Goal: Transaction & Acquisition: Subscribe to service/newsletter

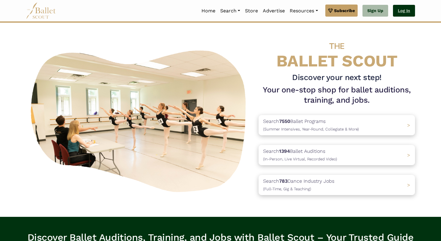
click at [394, 14] on link "Log In" at bounding box center [404, 11] width 22 height 12
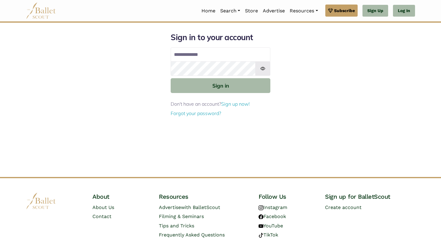
click at [202, 57] on input "Email address" at bounding box center [221, 54] width 100 height 14
type input "**********"
click at [171, 78] on button "Sign in" at bounding box center [221, 85] width 100 height 15
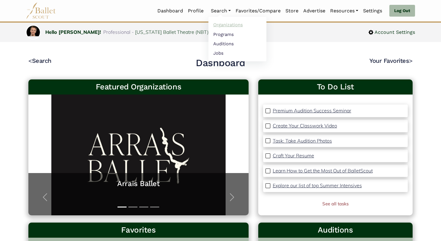
click at [225, 28] on link "Organizations" at bounding box center [237, 24] width 58 height 9
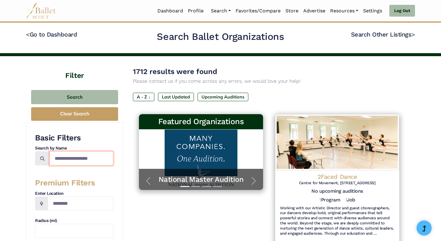
click at [87, 155] on input "Search by names..." at bounding box center [81, 158] width 64 height 14
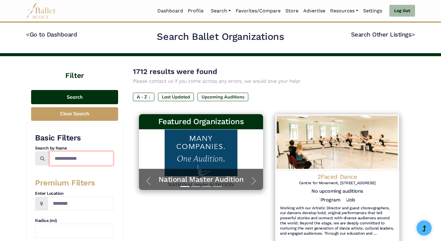
type input "**********"
click at [59, 98] on button "Search" at bounding box center [74, 97] width 87 height 14
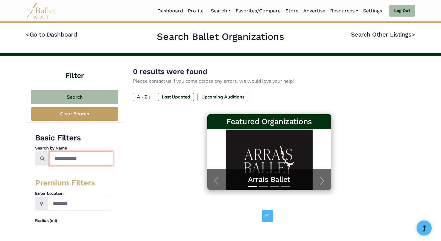
click at [79, 158] on input "**********" at bounding box center [81, 158] width 64 height 14
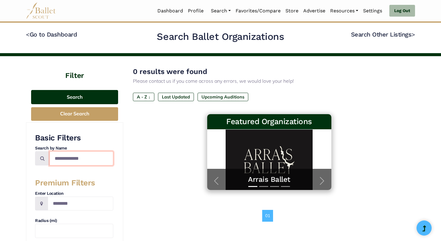
type input "**********"
click at [82, 95] on button "Search" at bounding box center [74, 97] width 87 height 14
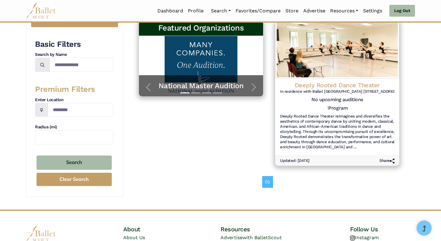
scroll to position [94, 0]
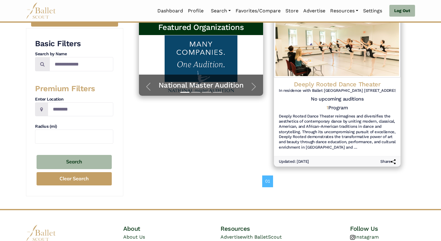
click at [310, 87] on h4 "Deeply Rooted Dance Theater" at bounding box center [337, 84] width 117 height 8
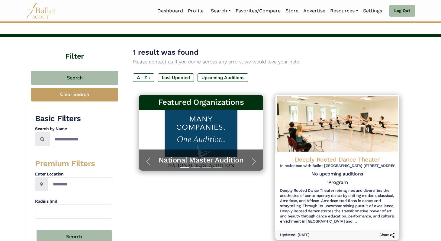
scroll to position [0, 0]
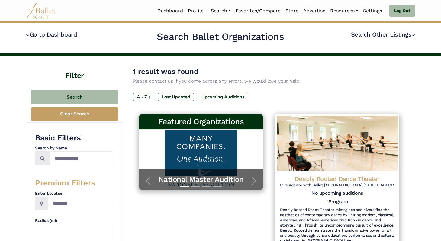
click at [40, 15] on img at bounding box center [41, 10] width 30 height 17
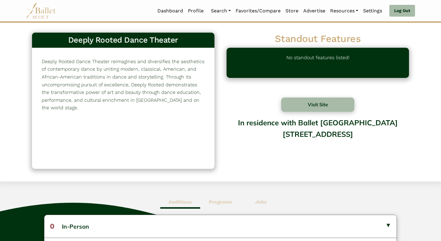
scroll to position [71, 0]
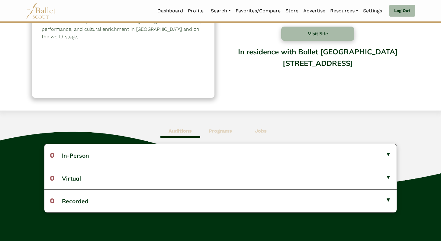
click at [224, 128] on b "Programs" at bounding box center [220, 131] width 23 height 6
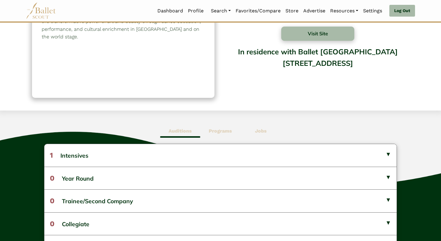
click at [256, 132] on b "Jobs" at bounding box center [261, 131] width 12 height 6
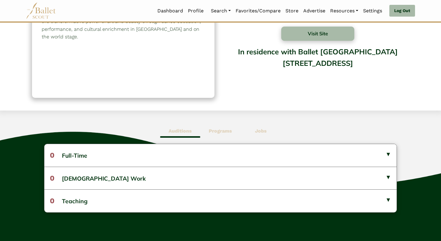
click at [228, 131] on b "Programs" at bounding box center [220, 131] width 23 height 6
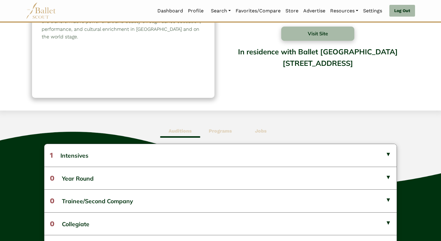
click at [176, 128] on b "Auditions" at bounding box center [179, 131] width 23 height 6
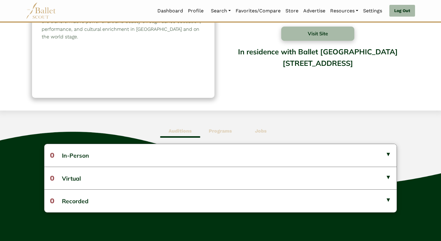
click at [217, 131] on b "Programs" at bounding box center [220, 131] width 23 height 6
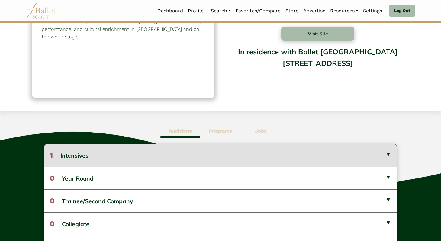
click at [180, 154] on button "1 Intensives" at bounding box center [220, 155] width 352 height 22
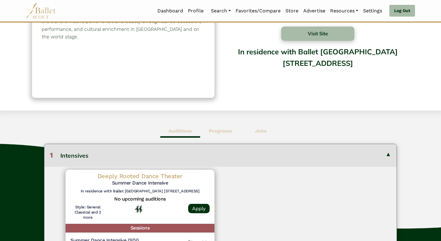
click at [180, 154] on button "1 Intensives" at bounding box center [220, 155] width 352 height 22
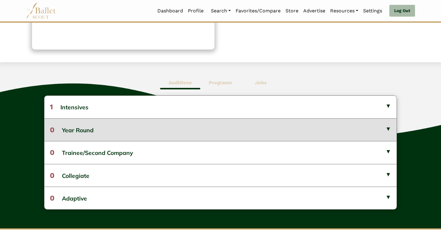
scroll to position [120, 0]
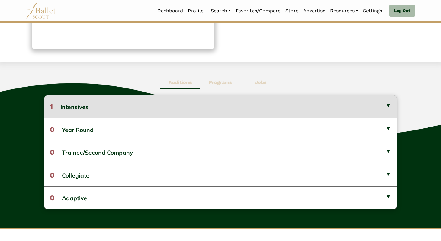
click at [292, 107] on button "1 Intensives" at bounding box center [220, 106] width 352 height 22
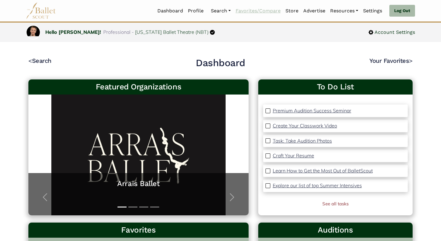
click at [267, 12] on link "Favorites/Compare" at bounding box center [258, 11] width 50 height 13
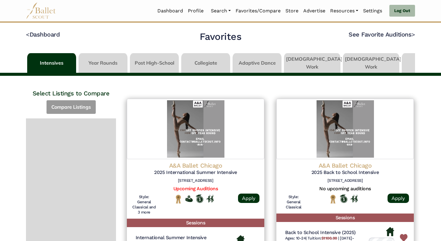
click at [53, 18] on img at bounding box center [41, 10] width 30 height 17
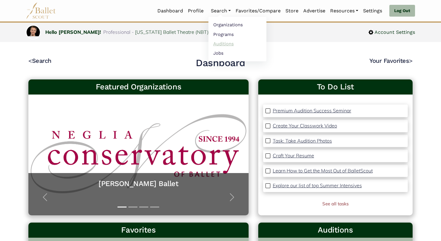
click at [225, 45] on link "Auditions" at bounding box center [237, 43] width 58 height 9
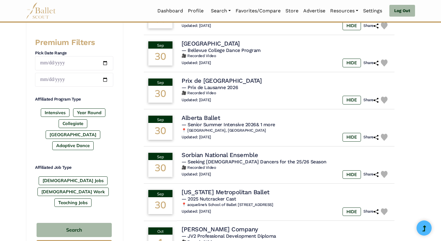
scroll to position [244, 0]
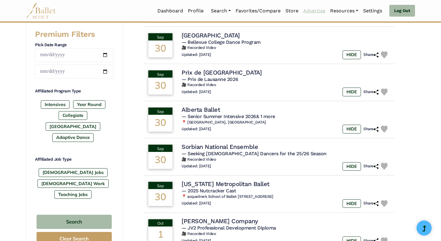
click at [308, 11] on link "Advertise" at bounding box center [314, 11] width 27 height 13
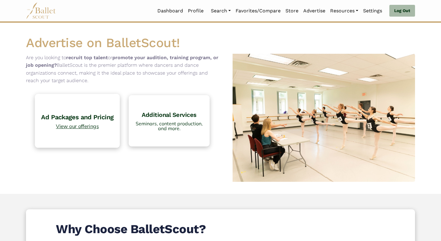
click at [79, 125] on span "View our offerings" at bounding box center [77, 125] width 79 height 5
click at [37, 13] on img at bounding box center [41, 10] width 30 height 17
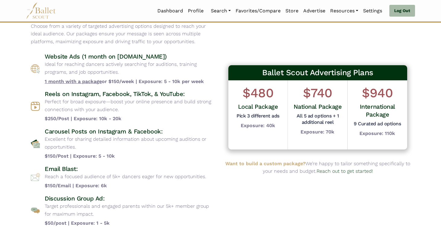
scroll to position [42, 0]
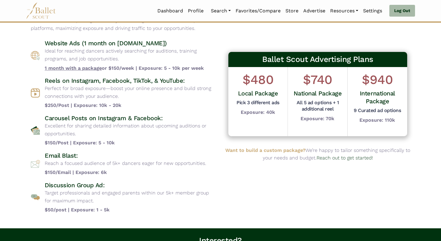
click at [76, 83] on h4 "Reels on Instagram, Facebook, TikTok, & YouTube:" at bounding box center [130, 81] width 171 height 8
click at [76, 125] on p "Excellent for sharing detailed information about upcoming auditions or opportun…" at bounding box center [130, 129] width 171 height 15
click at [60, 158] on h4 "Email Blast:" at bounding box center [125, 156] width 161 height 8
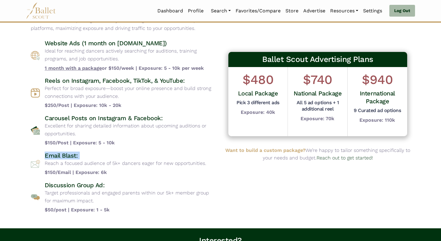
click at [60, 158] on h4 "Email Blast:" at bounding box center [125, 156] width 161 height 8
click at [61, 187] on h4 "Discussion Group Ad:" at bounding box center [130, 185] width 171 height 8
click at [91, 196] on p "Target professionals and engaged parents within our 5k+ member group for maximu…" at bounding box center [130, 196] width 171 height 15
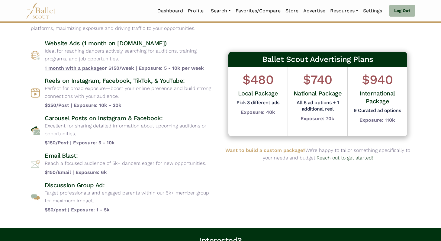
drag, startPoint x: 89, startPoint y: 200, endPoint x: 41, endPoint y: 182, distance: 51.0
click at [41, 182] on div "Discussion Group Ad: Target professionals and engaged parents within our 5k+ me…" at bounding box center [123, 197] width 185 height 33
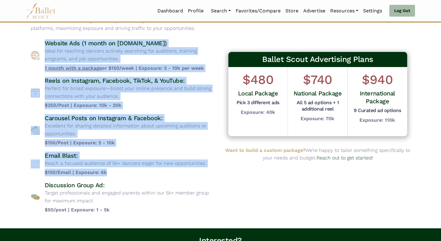
drag, startPoint x: 109, startPoint y: 173, endPoint x: 37, endPoint y: 37, distance: 153.1
click at [37, 37] on div "Advertising Packages Choose from a variety of targeted advertising options desi…" at bounding box center [123, 104] width 194 height 228
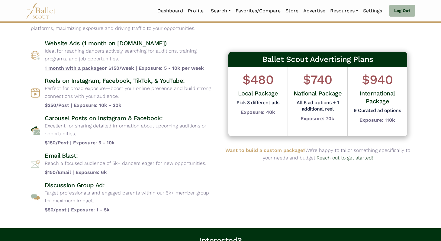
drag, startPoint x: 40, startPoint y: 40, endPoint x: 131, endPoint y: 203, distance: 186.6
click at [131, 203] on div "Website Ads (1 month on www.balletscout.info) Ideal for reaching dancers active…" at bounding box center [123, 126] width 185 height 174
click at [131, 203] on p "Target professionals and engaged parents within our 5k+ member group for maximu…" at bounding box center [130, 196] width 171 height 15
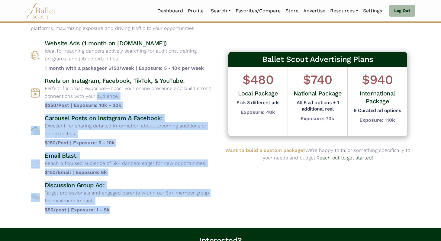
drag, startPoint x: 124, startPoint y: 207, endPoint x: 43, endPoint y: 94, distance: 139.0
click at [43, 94] on div "Website Ads (1 month on www.balletscout.info) Ideal for reaching dancers active…" at bounding box center [123, 126] width 185 height 174
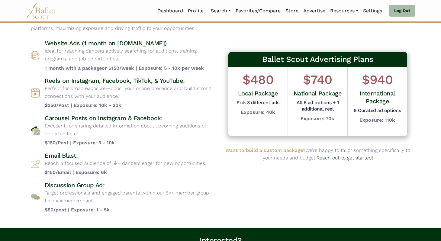
click at [202, 44] on h4 "Website Ads (1 month on www.balletscout.info)" at bounding box center [130, 43] width 171 height 8
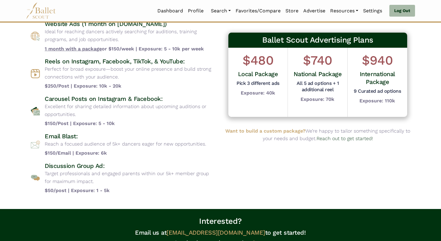
scroll to position [71, 0]
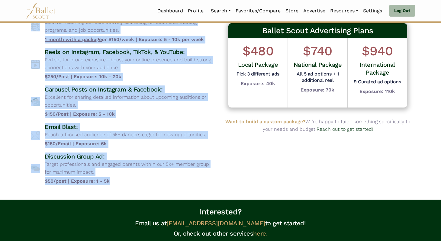
drag, startPoint x: 28, startPoint y: 42, endPoint x: 129, endPoint y: 183, distance: 173.7
click at [129, 183] on div "Advertising Packages Choose from a variety of targeted advertising options desi…" at bounding box center [123, 75] width 194 height 228
click at [129, 183] on b "$50/post | Exposure: 1 - 5k" at bounding box center [130, 181] width 171 height 8
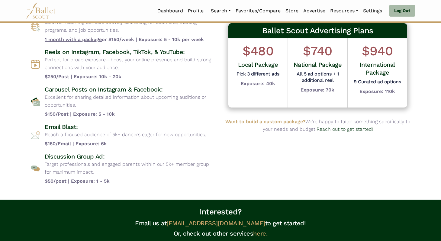
drag, startPoint x: 129, startPoint y: 183, endPoint x: 3, endPoint y: 26, distance: 200.7
click at [3, 26] on body "Loading... Please Wait Dashboard Profile" at bounding box center [220, 130] width 441 height 403
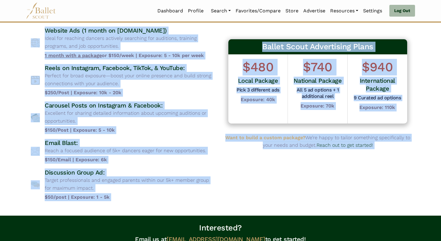
scroll to position [60, 0]
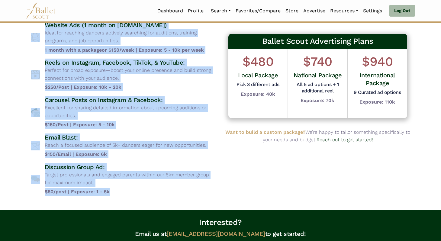
drag, startPoint x: 30, startPoint y: 31, endPoint x: 123, endPoint y: 192, distance: 186.0
click at [123, 192] on div "Advertising Packages Choose from a variety of targeted advertising options desi…" at bounding box center [123, 86] width 194 height 228
click at [123, 192] on b "$50/post | Exposure: 1 - 5k" at bounding box center [130, 192] width 171 height 8
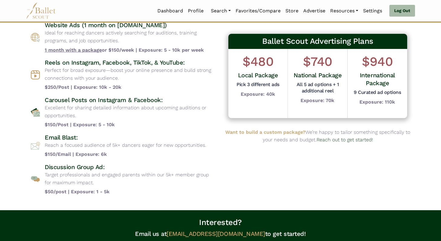
drag, startPoint x: 123, startPoint y: 192, endPoint x: 18, endPoint y: 35, distance: 188.6
click at [18, 35] on body "Loading... Please Wait Dashboard Profile" at bounding box center [220, 141] width 441 height 403
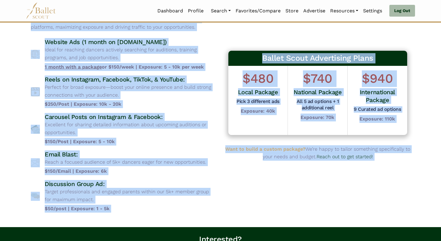
scroll to position [59, 0]
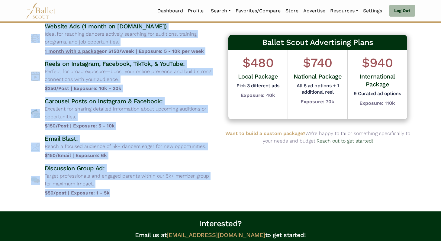
drag, startPoint x: 27, startPoint y: 43, endPoint x: 124, endPoint y: 193, distance: 178.7
click at [124, 193] on div "Advertising Packages Choose from a variety of targeted advertising options desi…" at bounding box center [123, 87] width 194 height 228
click at [124, 193] on b "$50/post | Exposure: 1 - 5k" at bounding box center [130, 193] width 171 height 8
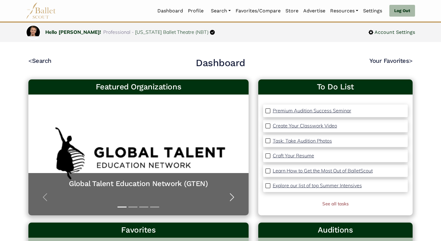
click at [226, 194] on button "Next" at bounding box center [231, 197] width 33 height 36
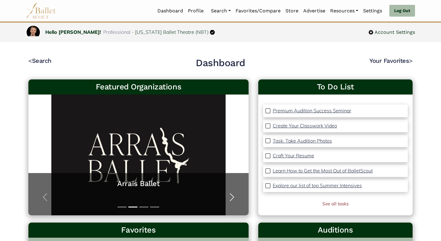
click at [226, 194] on button "Next" at bounding box center [231, 197] width 33 height 36
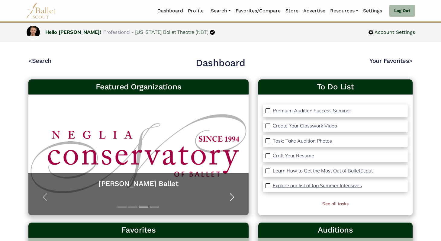
click at [233, 190] on button "Next" at bounding box center [231, 197] width 33 height 36
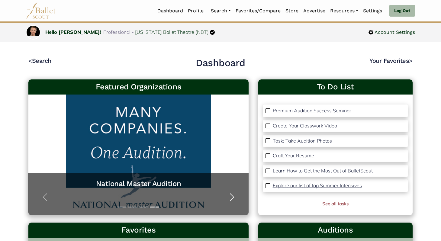
click at [233, 190] on button "Next" at bounding box center [231, 197] width 33 height 36
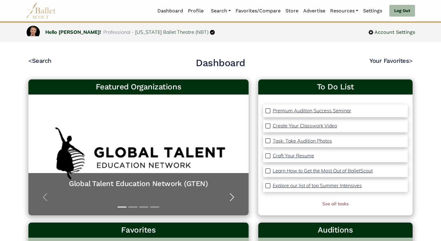
click at [233, 190] on button "Next" at bounding box center [231, 197] width 33 height 36
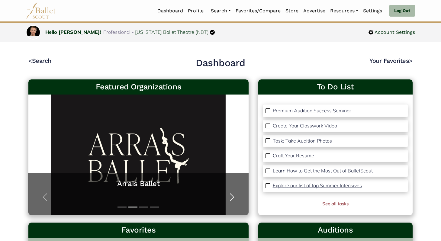
click at [228, 200] on span "button" at bounding box center [232, 197] width 10 height 10
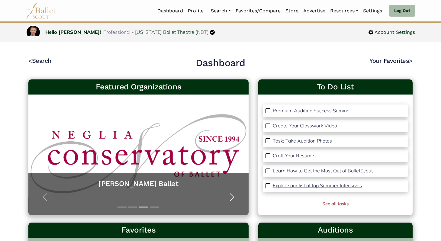
click at [228, 197] on span "button" at bounding box center [232, 197] width 10 height 10
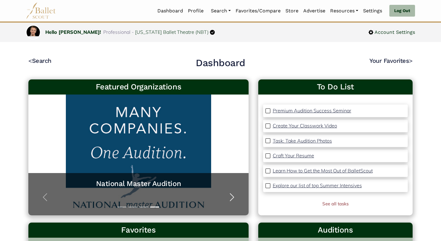
click at [228, 197] on span "button" at bounding box center [232, 197] width 10 height 10
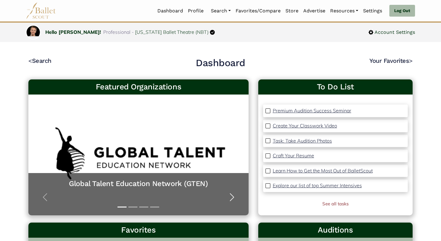
click at [228, 197] on span "button" at bounding box center [232, 197] width 10 height 10
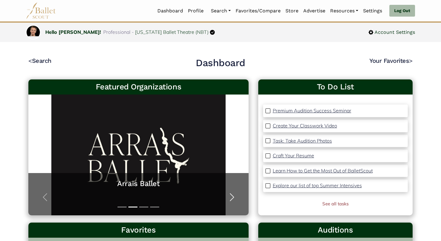
click at [228, 196] on span "button" at bounding box center [232, 197] width 10 height 10
